Goal: Find specific page/section: Find specific page/section

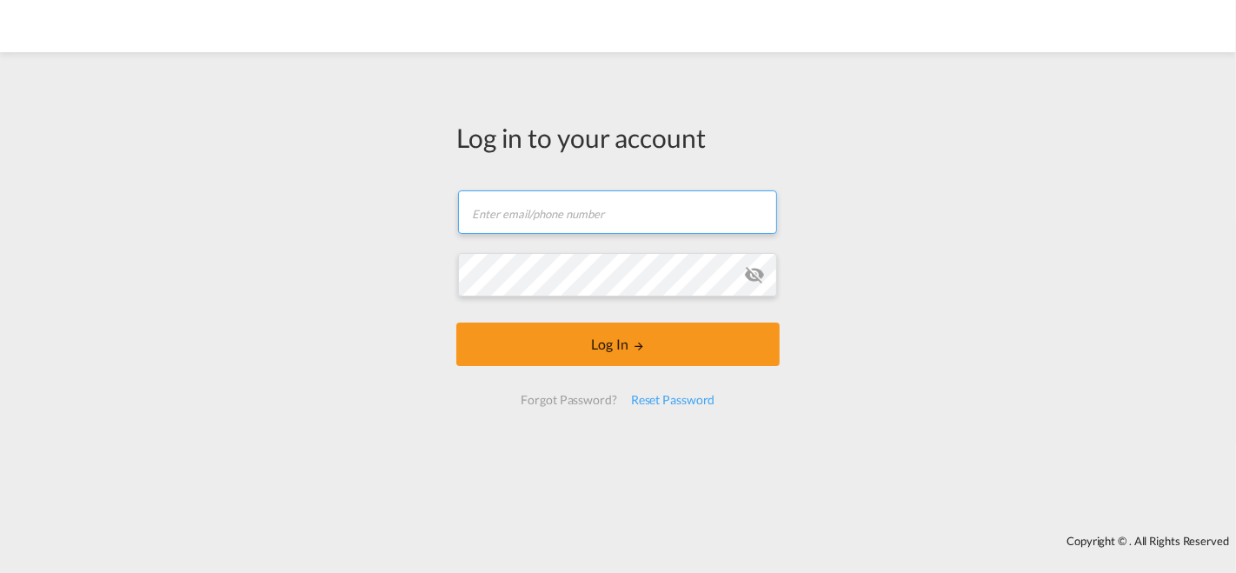
click at [545, 207] on input "text" at bounding box center [617, 211] width 319 height 43
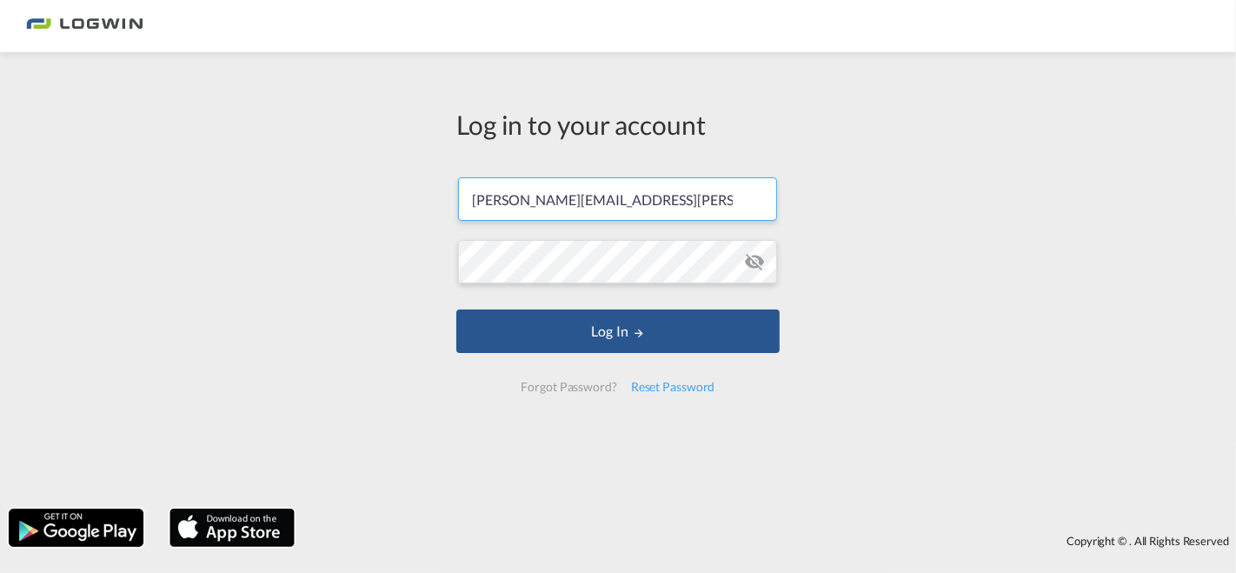
type input "[PERSON_NAME][EMAIL_ADDRESS][PERSON_NAME][DOMAIN_NAME]"
click at [456, 309] on button "Log In" at bounding box center [617, 330] width 323 height 43
